Goal: Communication & Community: Answer question/provide support

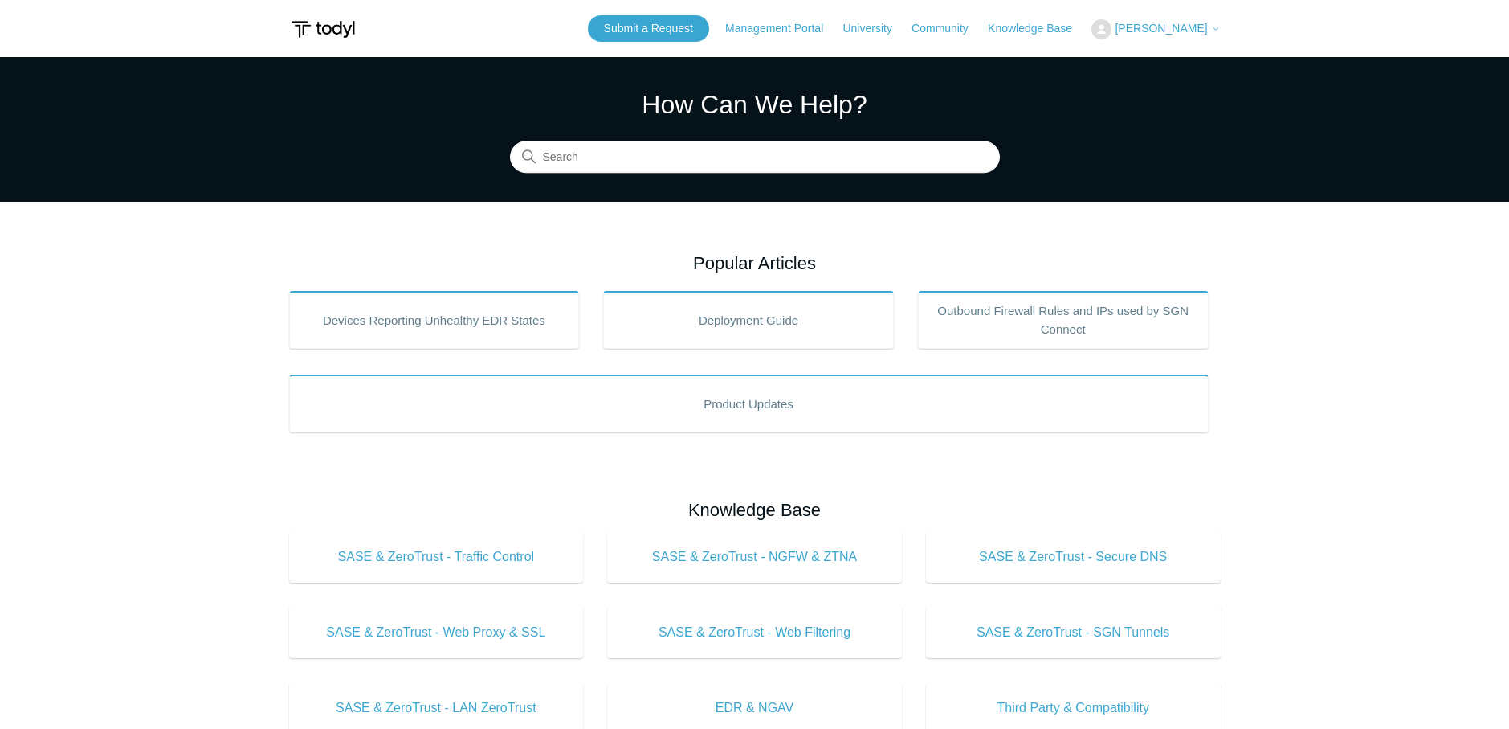
click at [1137, 44] on header "Submit a Request Management Portal University Community Knowledge Base Michael …" at bounding box center [755, 28] width 932 height 57
click at [1141, 34] on span "[PERSON_NAME]" at bounding box center [1161, 28] width 92 height 13
click at [1133, 62] on link "My Support Requests" at bounding box center [1170, 63] width 157 height 28
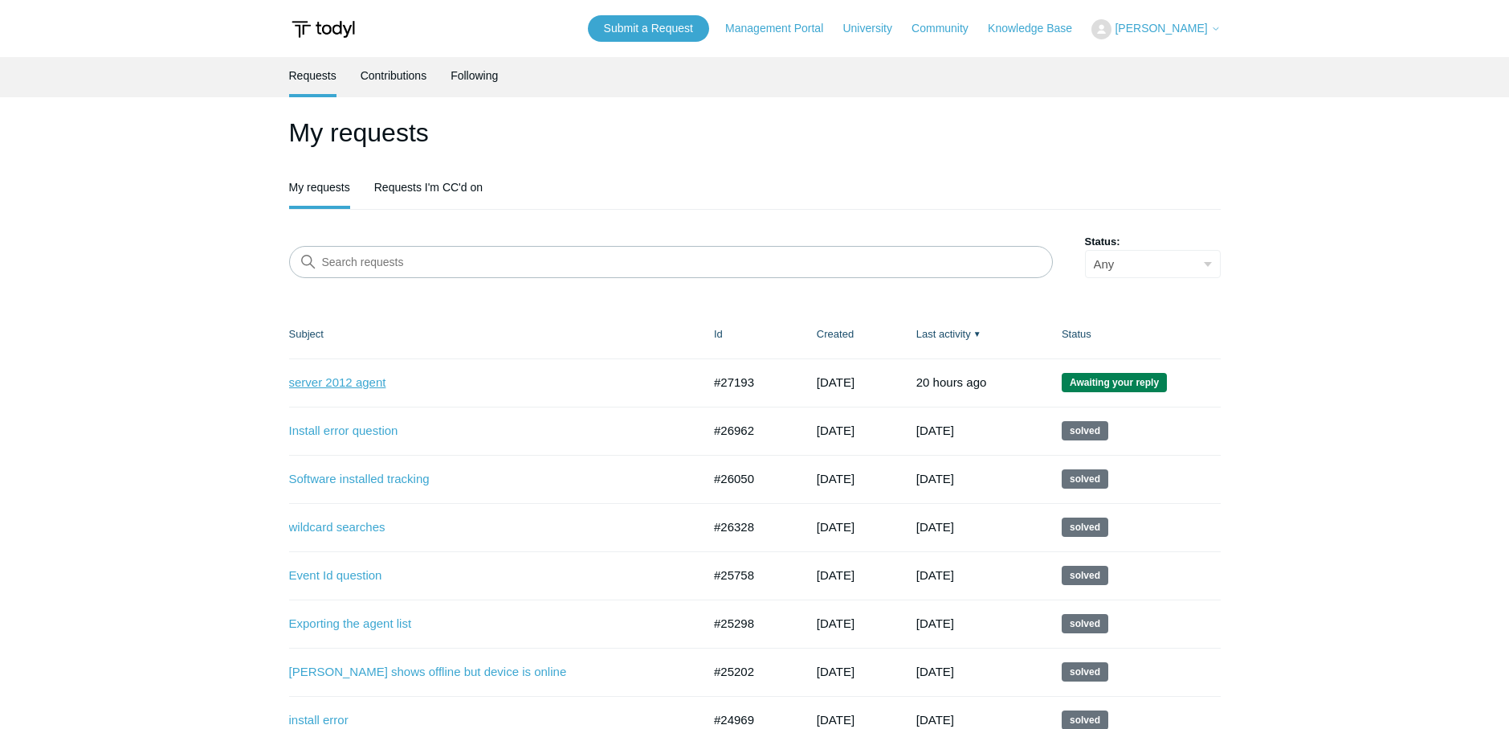
click at [325, 382] on link "server 2012 agent" at bounding box center [483, 383] width 389 height 18
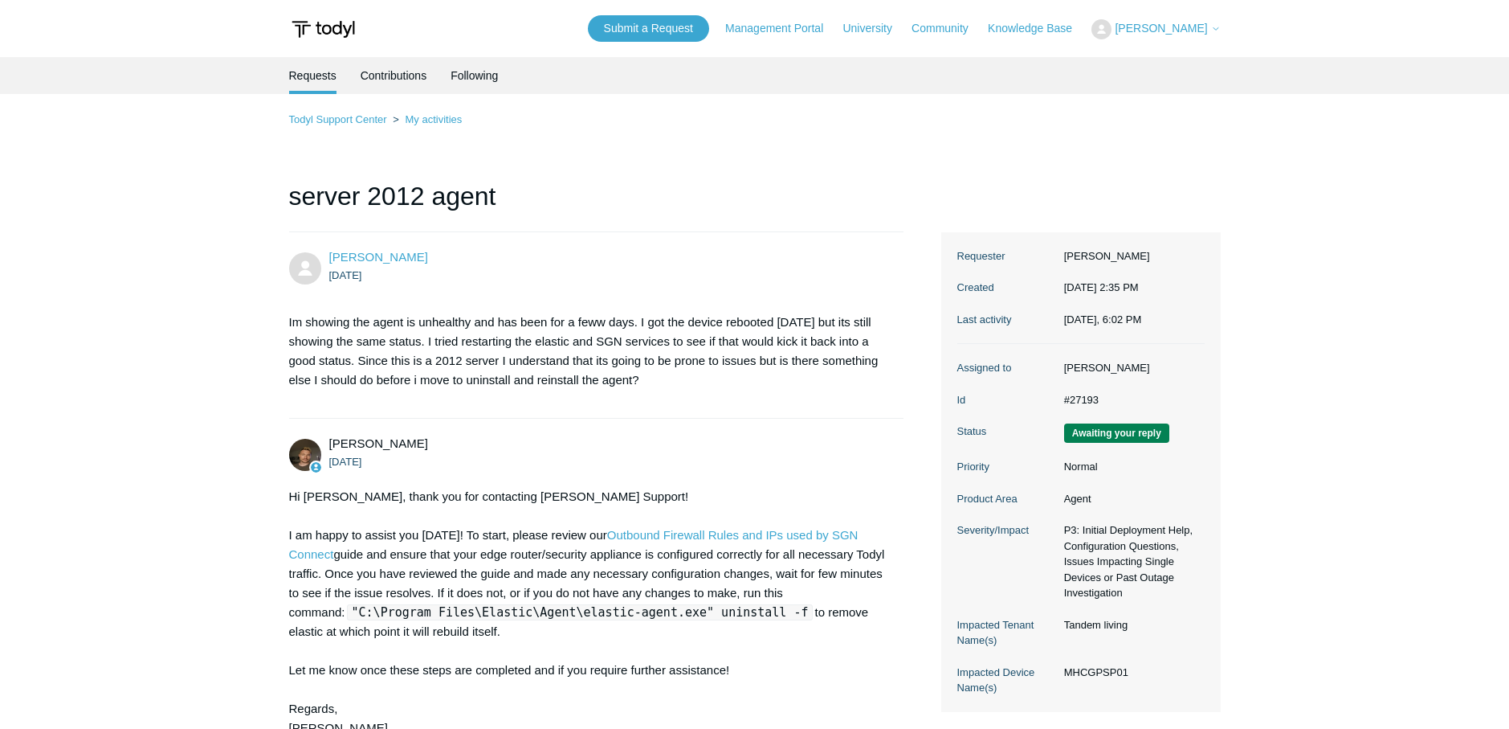
drag, startPoint x: 1145, startPoint y: 671, endPoint x: 1064, endPoint y: 673, distance: 81.2
click at [1064, 673] on dd "MHCGPSP01" at bounding box center [1130, 672] width 149 height 16
copy dd "MHCGPSP01"
drag, startPoint x: 350, startPoint y: 609, endPoint x: 780, endPoint y: 611, distance: 429.8
click at [780, 611] on code ""C:\Program Files\Elastic\Agent\elastic-agent.exe" uninstall -f" at bounding box center [580, 612] width 467 height 16
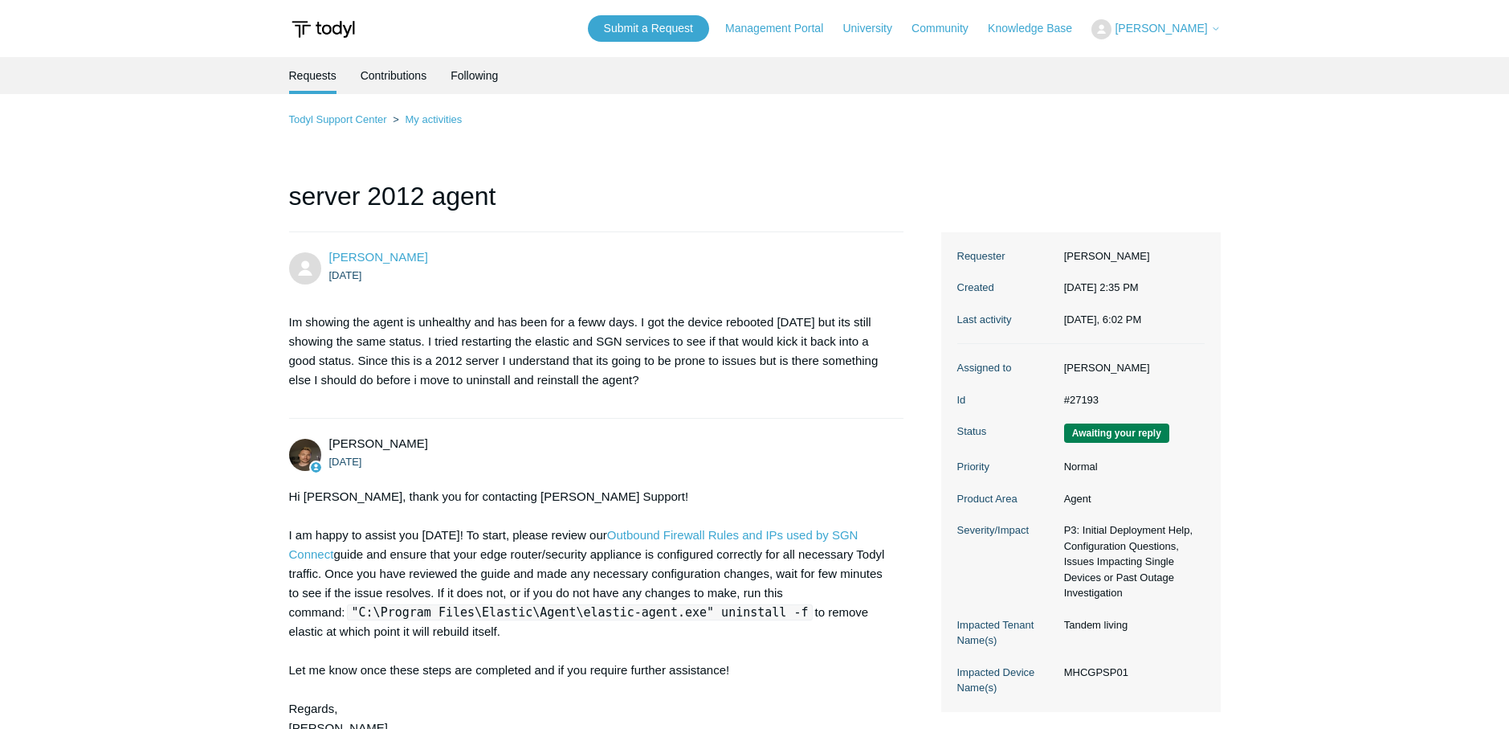
copy code ""C:\Program Files\Elastic\Agent\elastic-agent.exe" uninstall -f"
drag, startPoint x: 1131, startPoint y: 674, endPoint x: 1065, endPoint y: 674, distance: 65.9
click at [1065, 674] on dd "MHCGPSP01" at bounding box center [1130, 672] width 149 height 16
copy dd "MHCGPSP01"
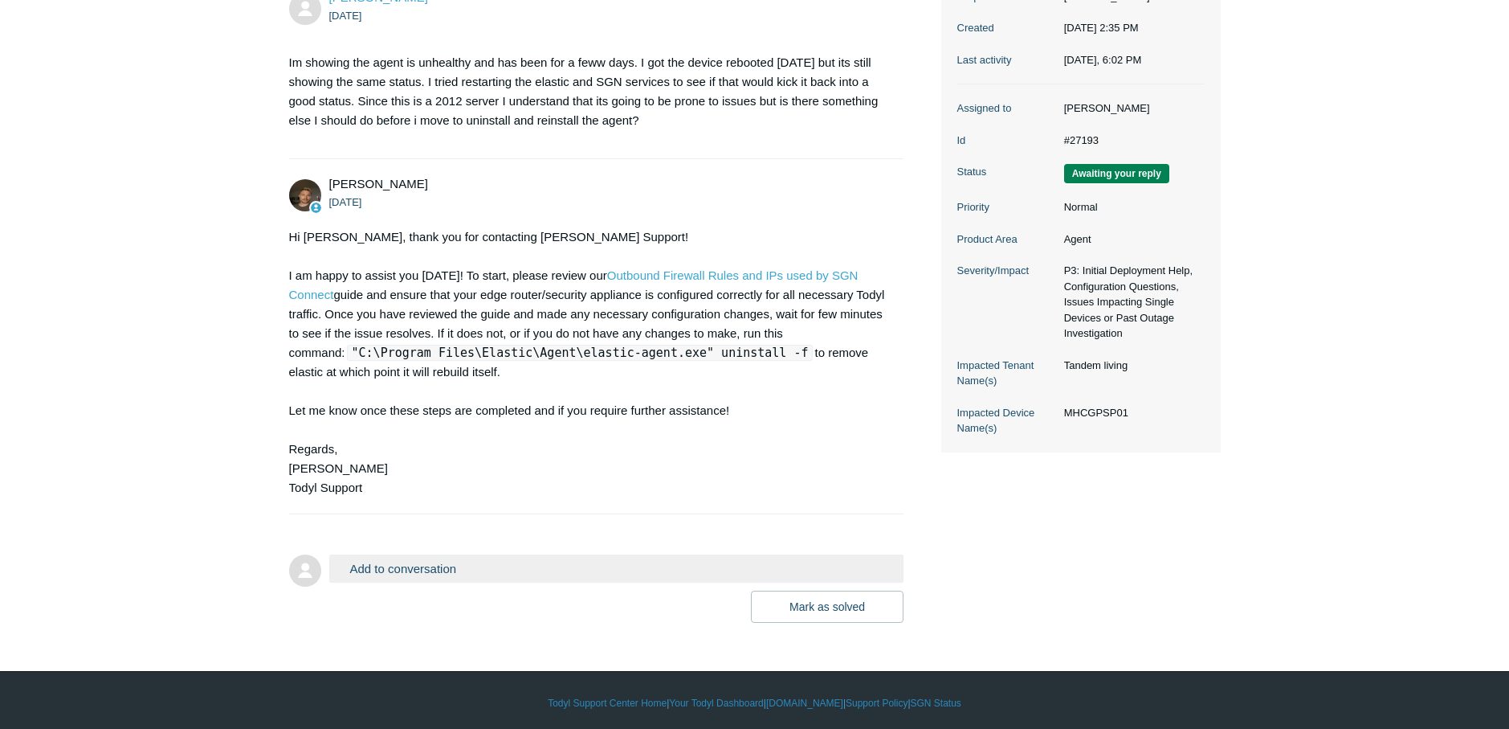
scroll to position [265, 0]
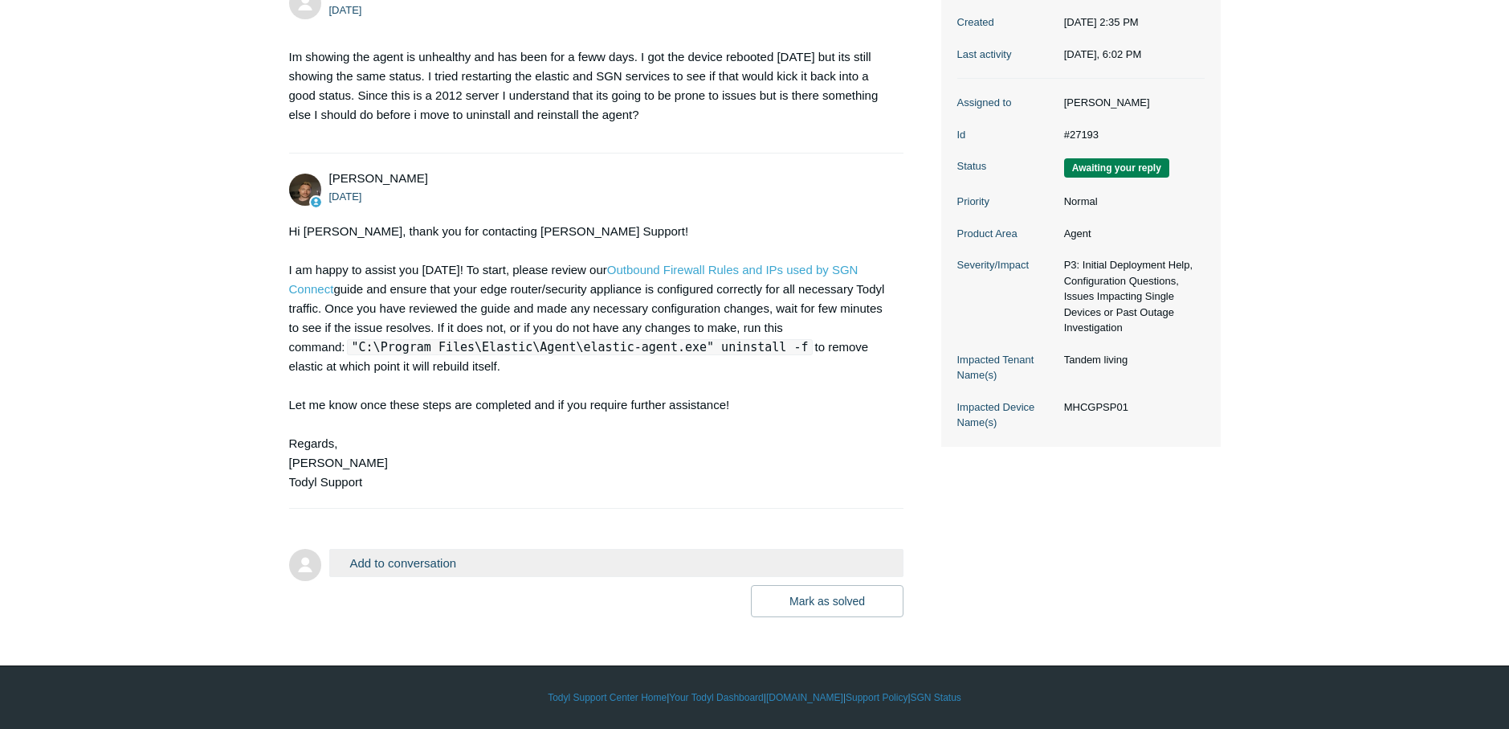
click at [408, 559] on button "Add to conversation" at bounding box center [616, 563] width 575 height 28
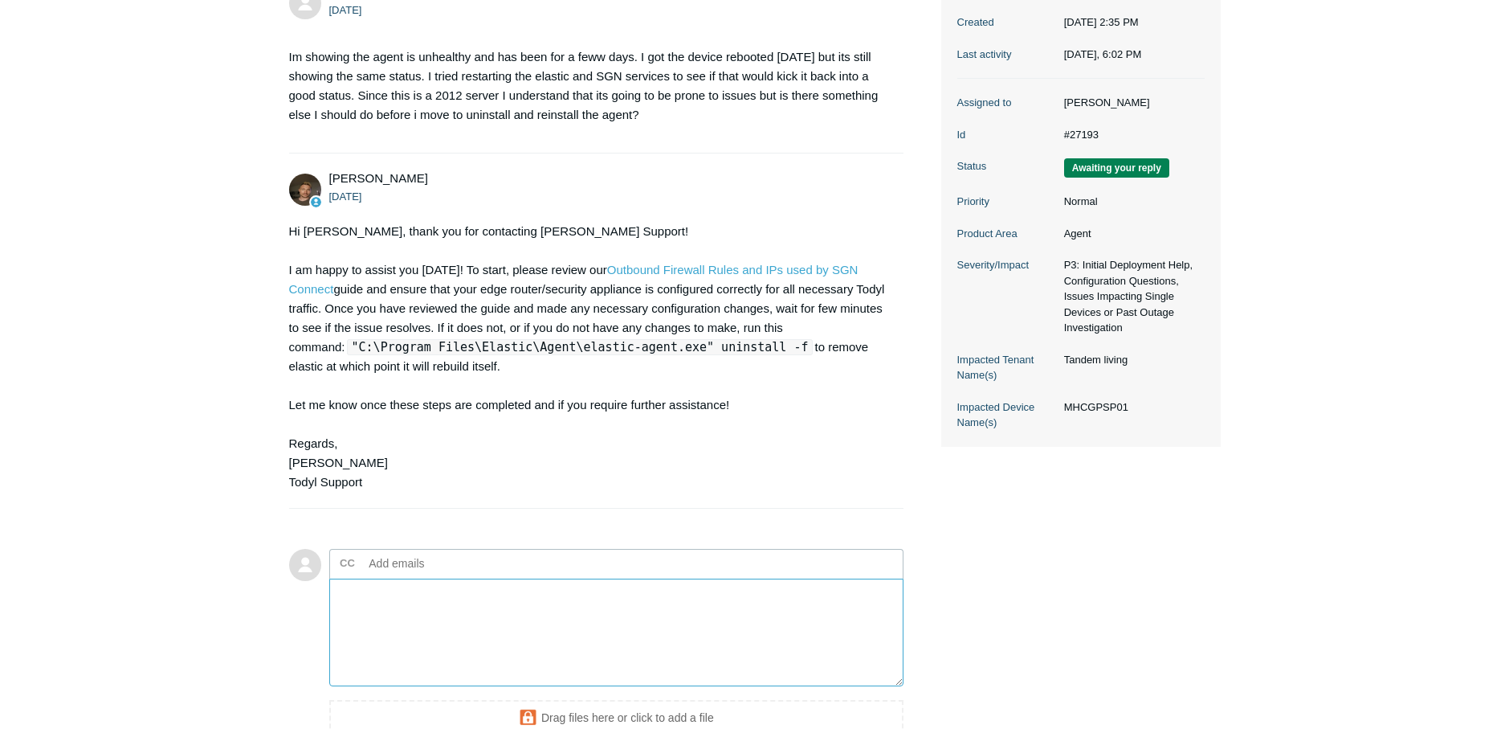
click at [398, 599] on textarea "Add your reply" at bounding box center [616, 632] width 575 height 108
drag, startPoint x: 398, startPoint y: 599, endPoint x: 374, endPoint y: 626, distance: 36.4
click at [374, 626] on textarea "Add your reply" at bounding box center [616, 632] width 575 height 108
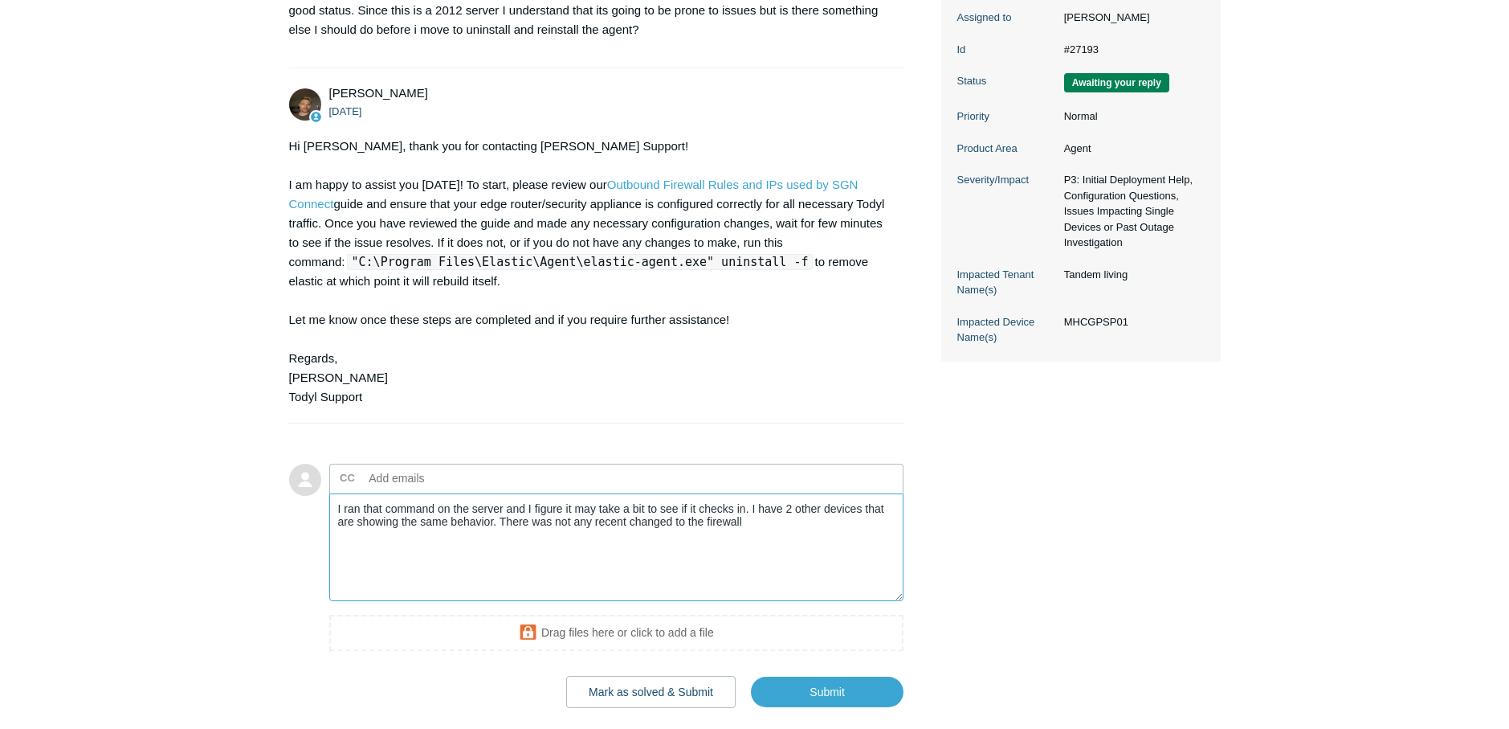
scroll to position [441, 0]
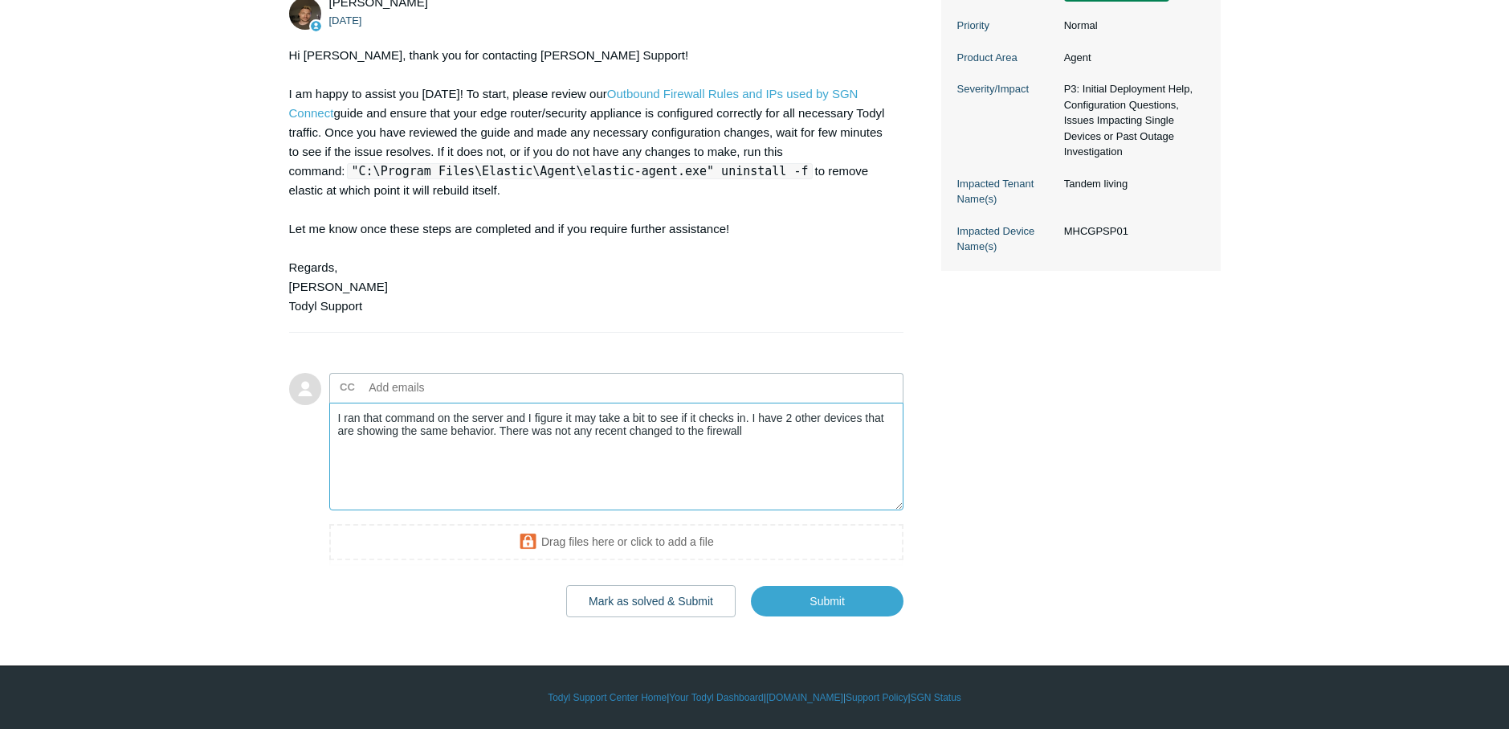
click at [770, 423] on textarea "I ran that command on the server and I figure it may take a bit to see if it ch…" at bounding box center [616, 456] width 575 height 108
click at [766, 435] on textarea "I ran that command on the server and I figure it may take a bit to see if it ch…" at bounding box center [616, 456] width 575 height 108
click at [860, 433] on textarea "I ran that command on the server and I figure it may take a bit to see if it ch…" at bounding box center [616, 456] width 575 height 108
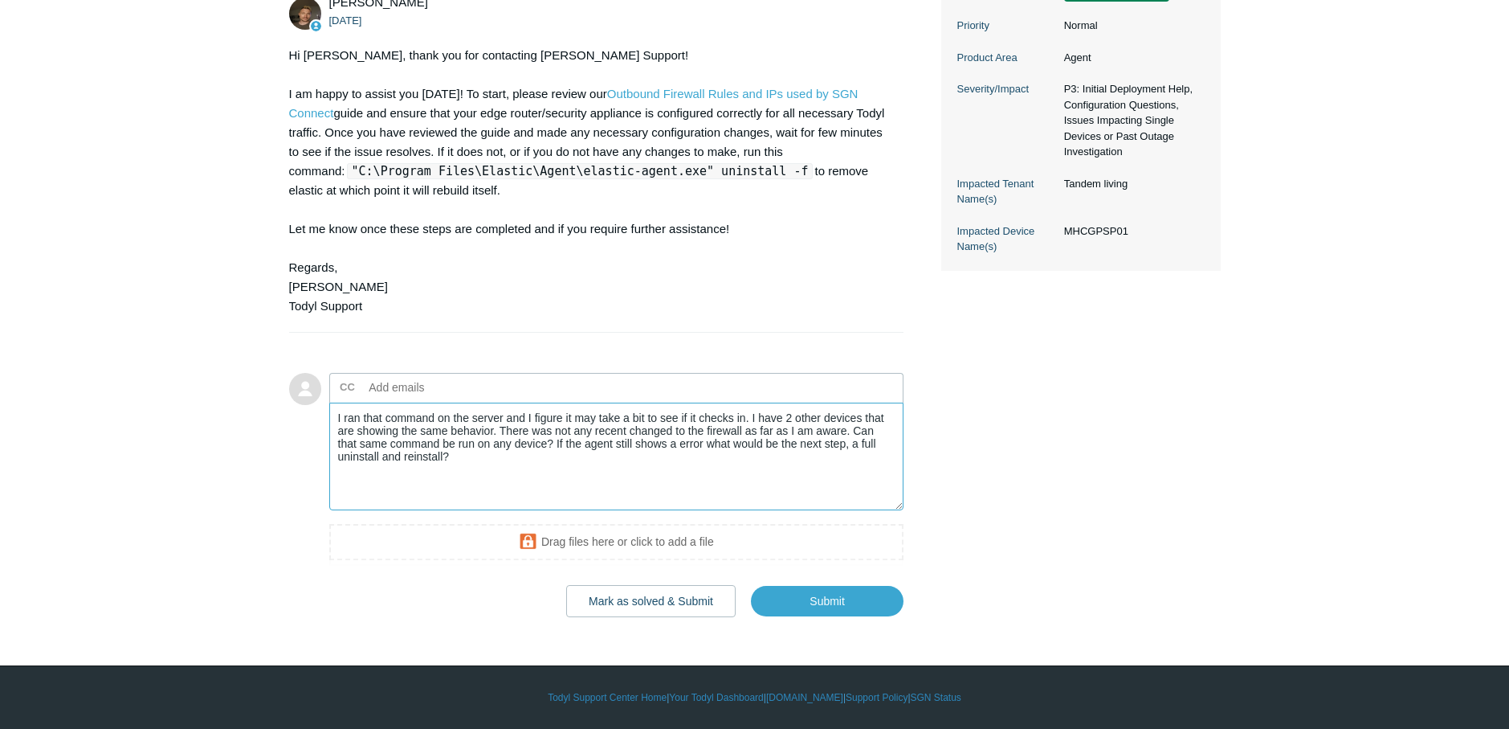
click at [554, 463] on textarea "I ran that command on the server and I figure it may take a bit to see if it ch…" at bounding box center [616, 456] width 575 height 108
type textarea "I ran that command on the server and I figure it may take a bit to see if it ch…"
click at [846, 606] on input "Submit" at bounding box center [827, 602] width 153 height 32
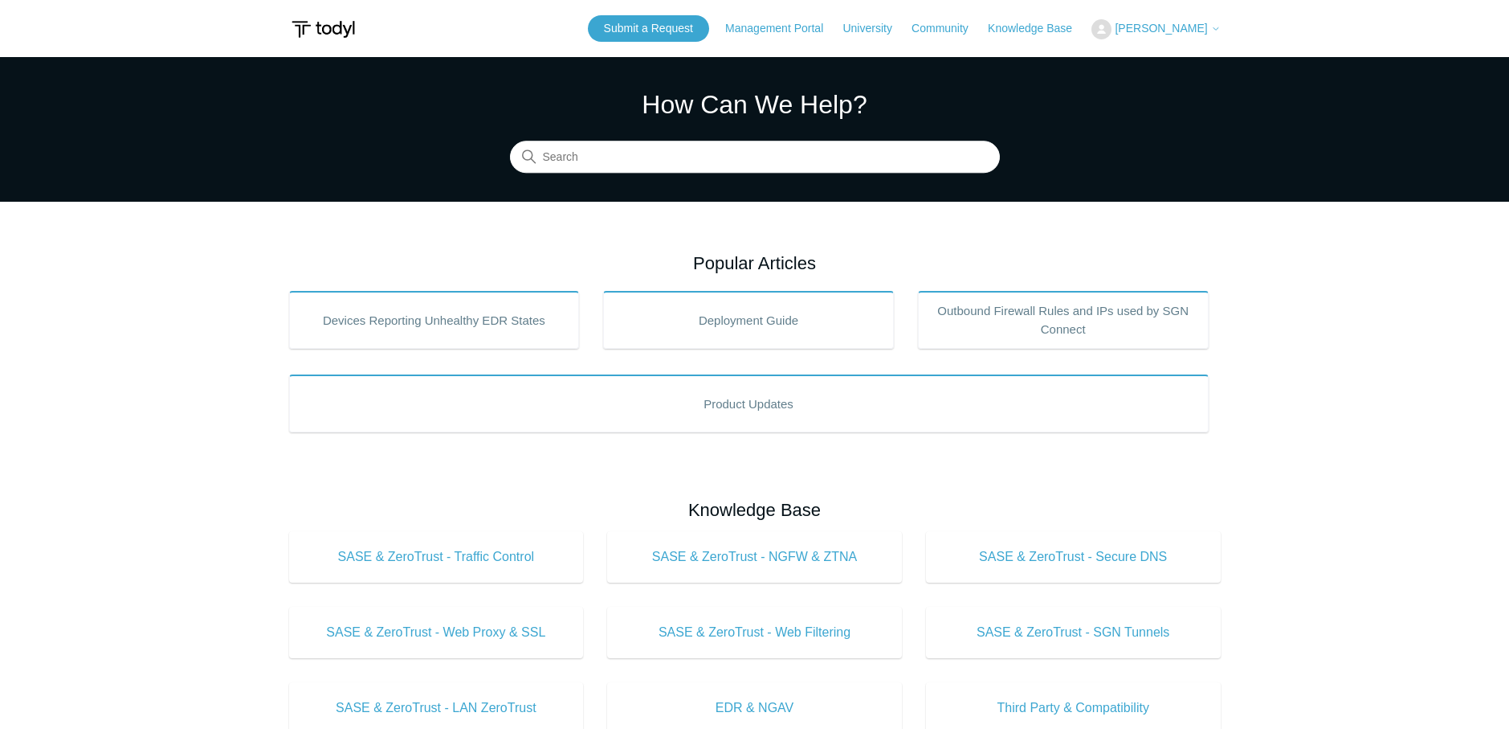
click at [1214, 31] on icon at bounding box center [1216, 29] width 10 height 10
click at [1130, 73] on link "My Support Requests" at bounding box center [1170, 63] width 157 height 28
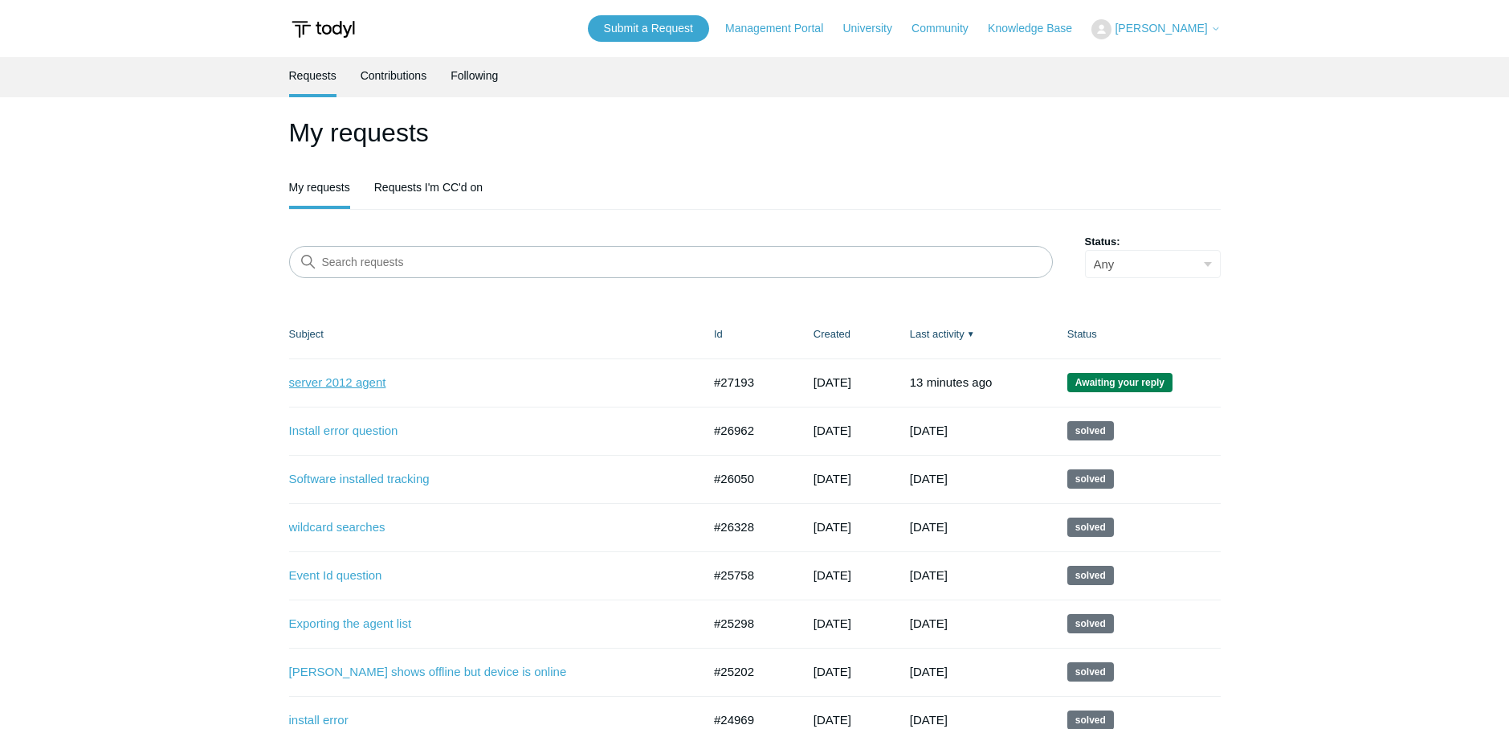
click at [359, 386] on link "server 2012 agent" at bounding box center [483, 383] width 389 height 18
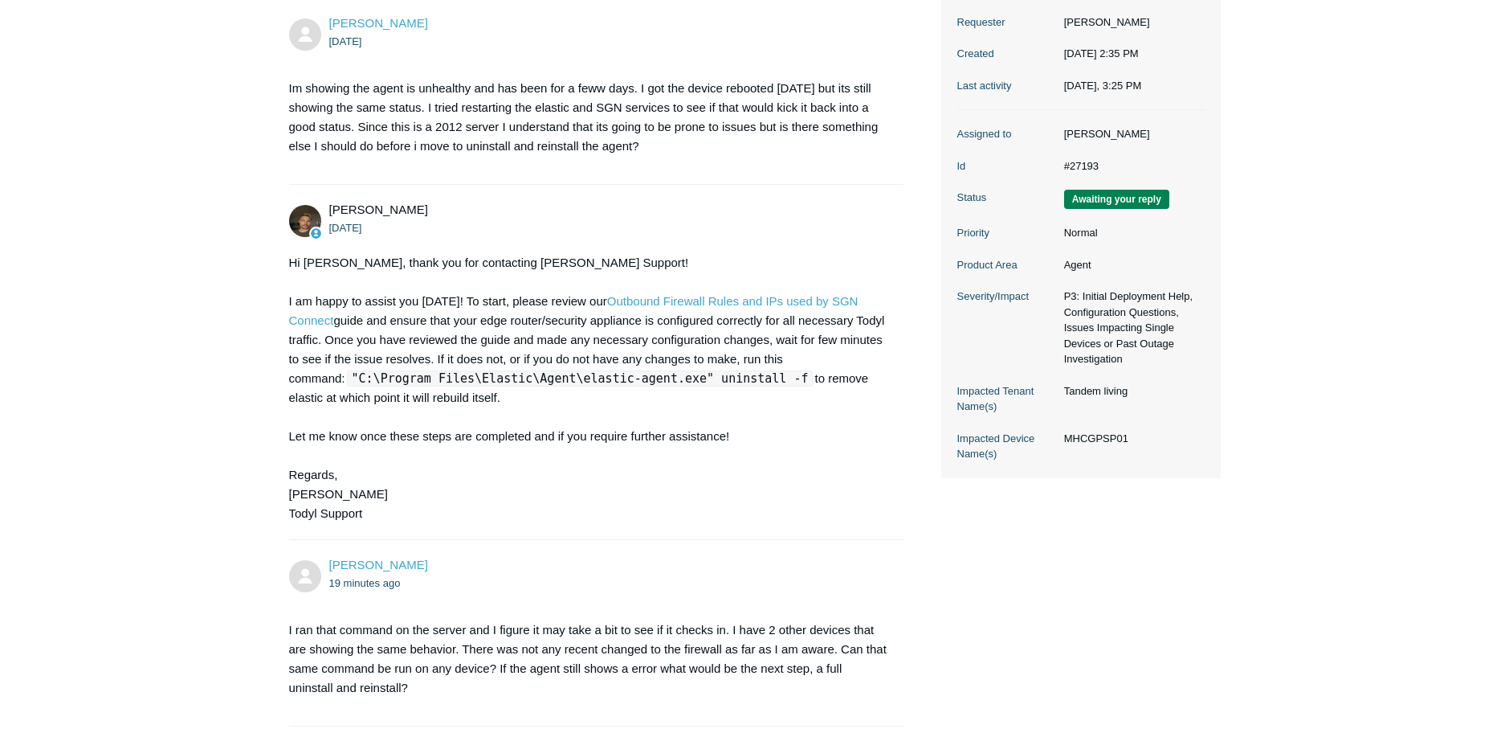
scroll to position [209, 0]
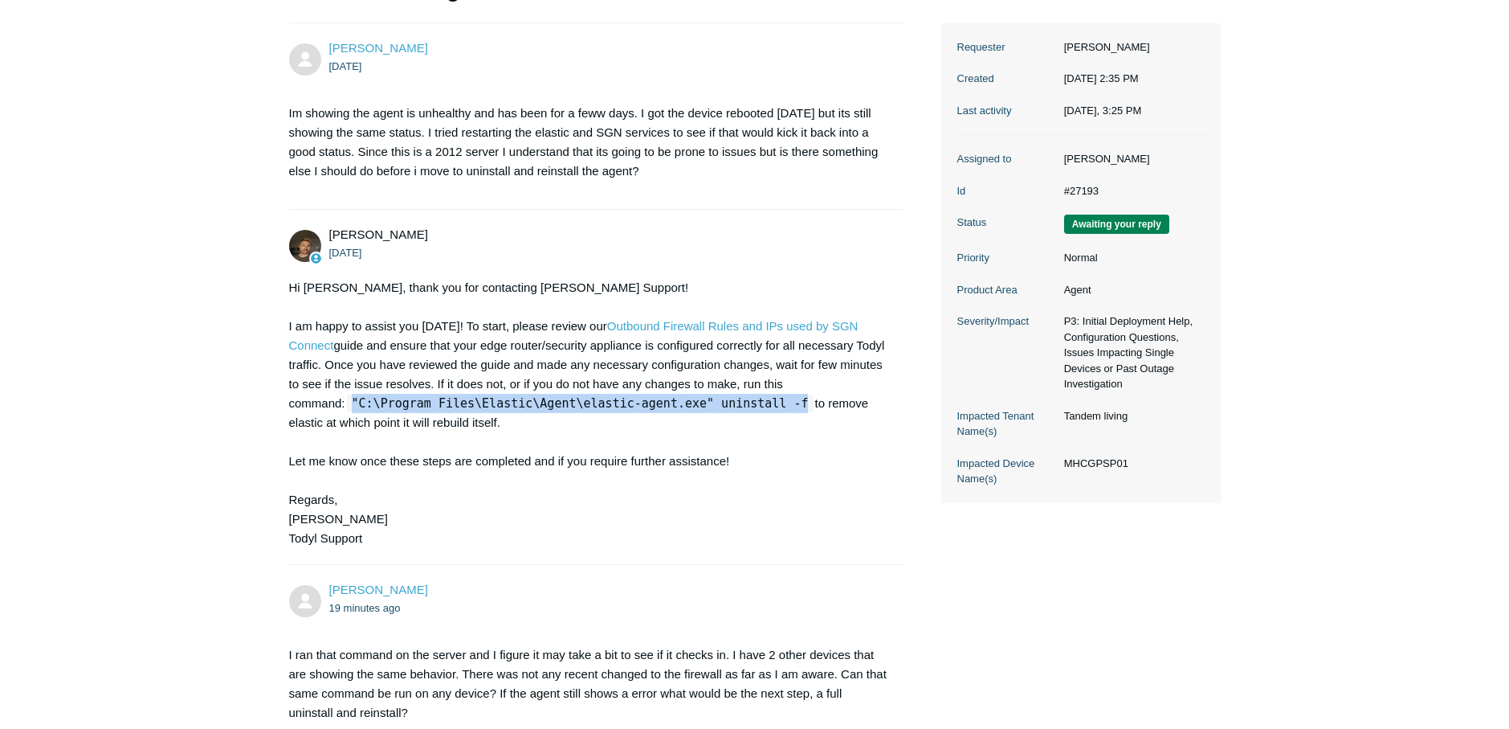
drag, startPoint x: 356, startPoint y: 406, endPoint x: 772, endPoint y: 408, distance: 416.1
click at [772, 408] on code ""C:\Program Files\Elastic\Agent\elastic-agent.exe" uninstall -f" at bounding box center [580, 403] width 467 height 16
copy code ""C:\Program Files\Elastic\Agent\elastic-agent.exe" uninstall -f"
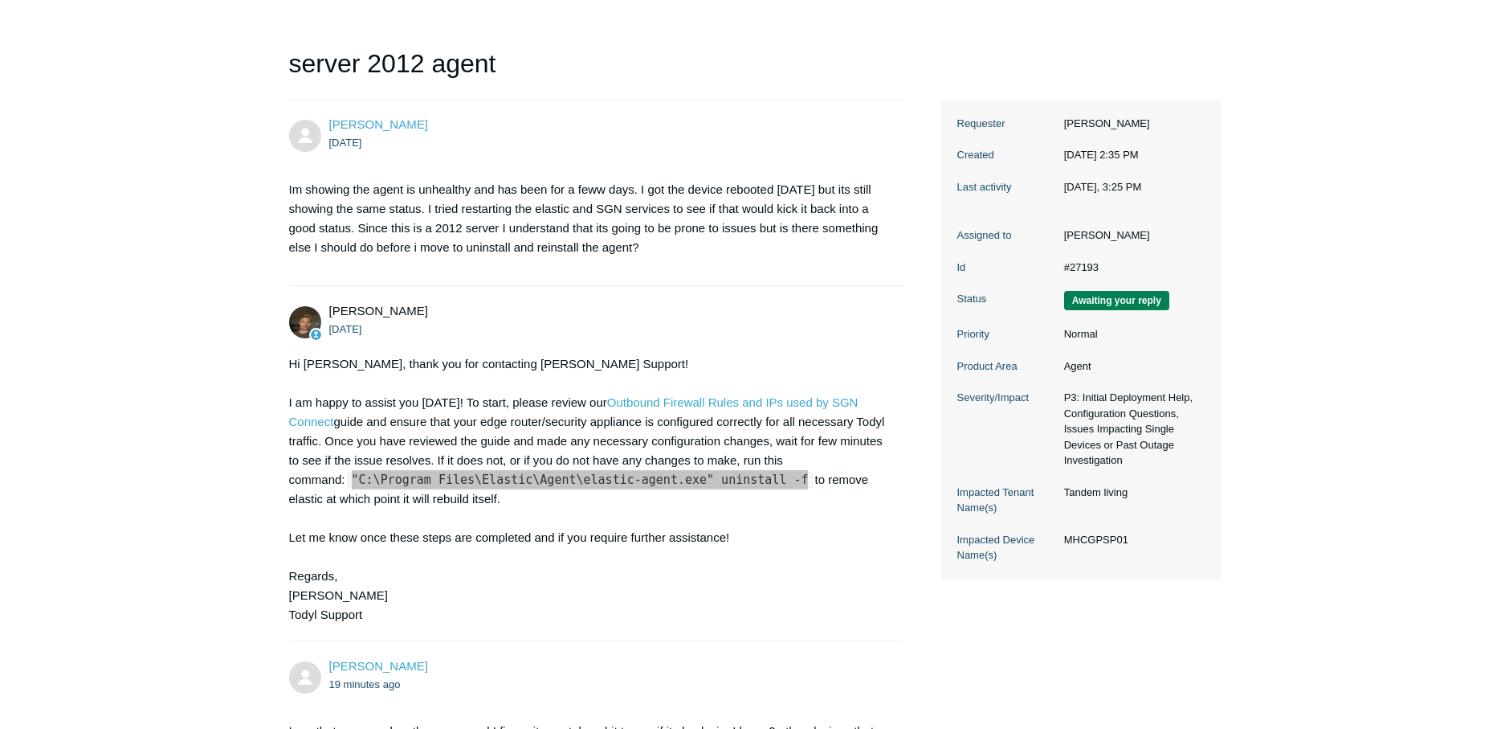
scroll to position [0, 0]
